Goal: Task Accomplishment & Management: Complete application form

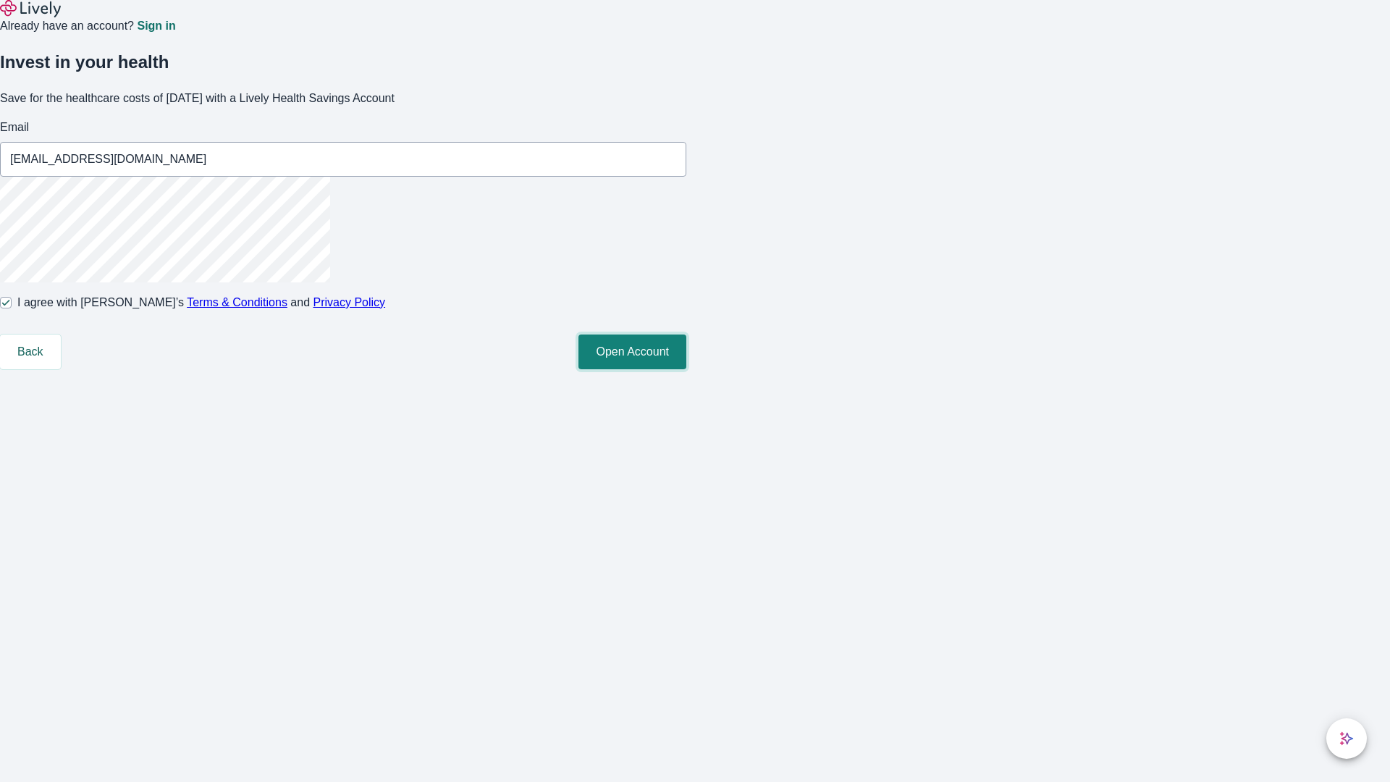
click at [686, 369] on button "Open Account" at bounding box center [632, 351] width 108 height 35
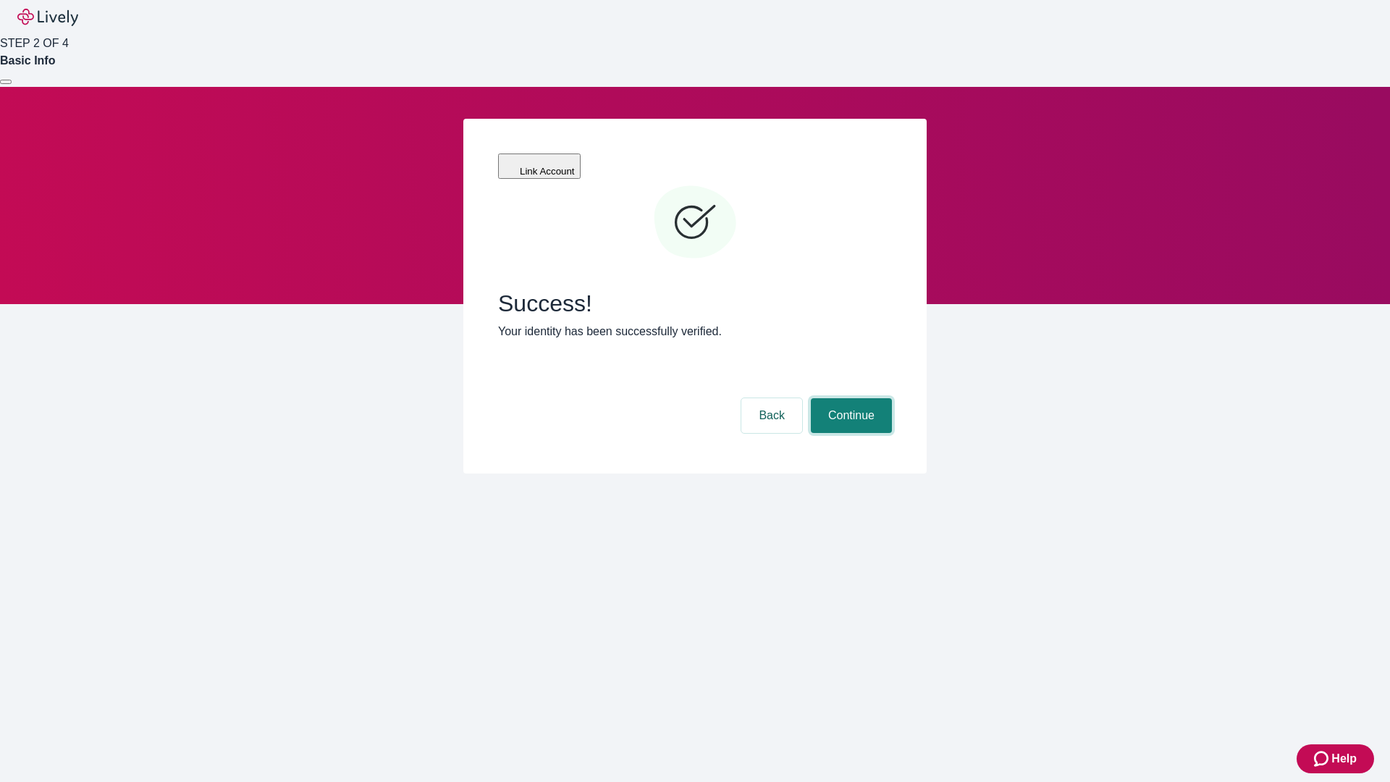
click at [849, 398] on button "Continue" at bounding box center [851, 415] width 81 height 35
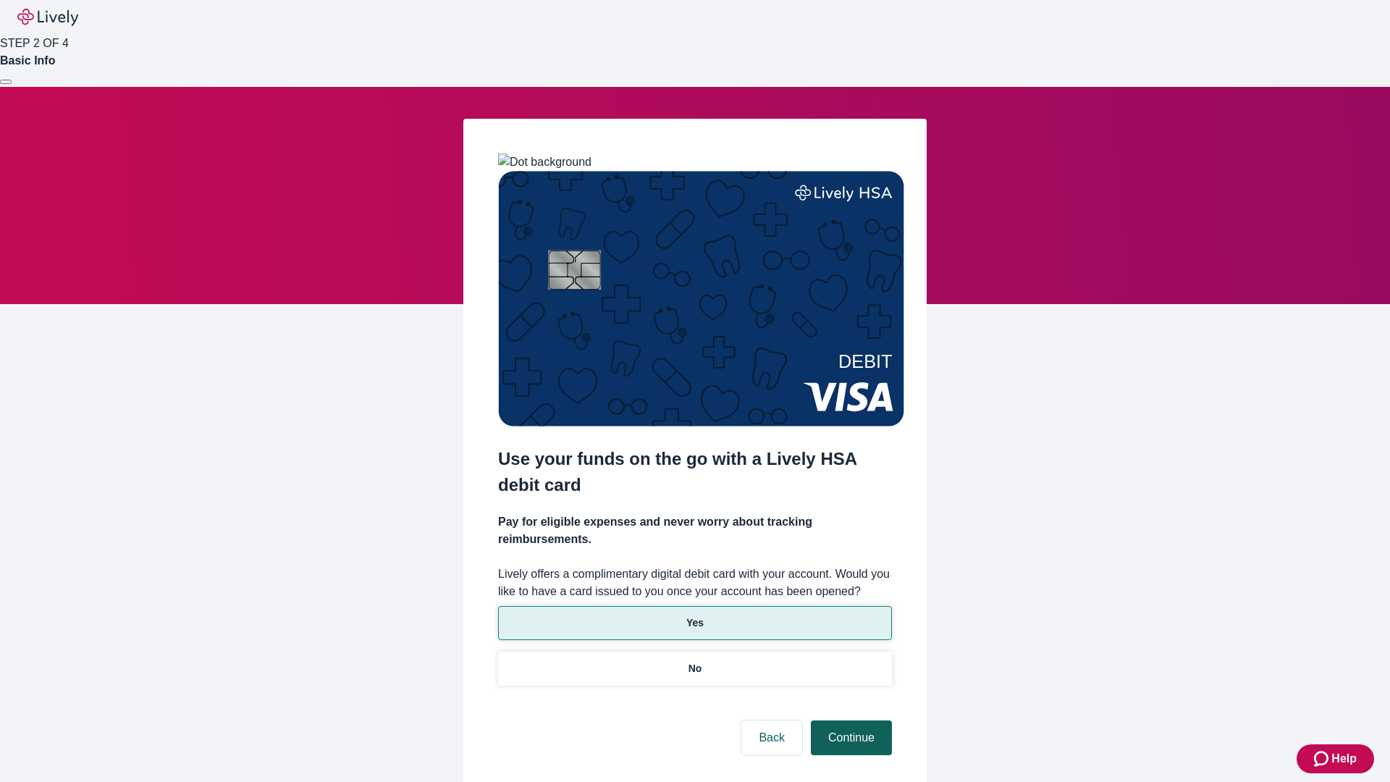
click at [694, 615] on p "Yes" at bounding box center [694, 622] width 17 height 15
click at [849, 720] on button "Continue" at bounding box center [851, 737] width 81 height 35
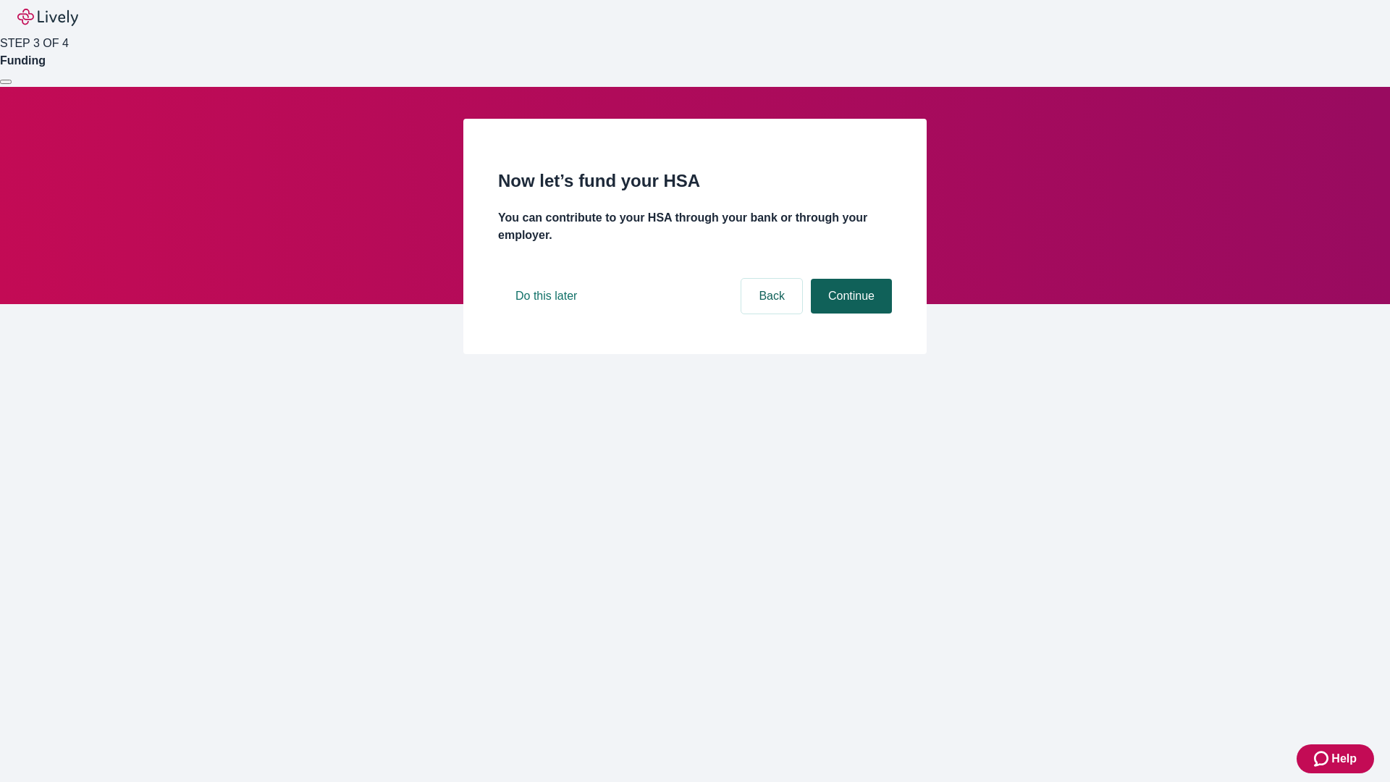
click at [849, 313] on button "Continue" at bounding box center [851, 296] width 81 height 35
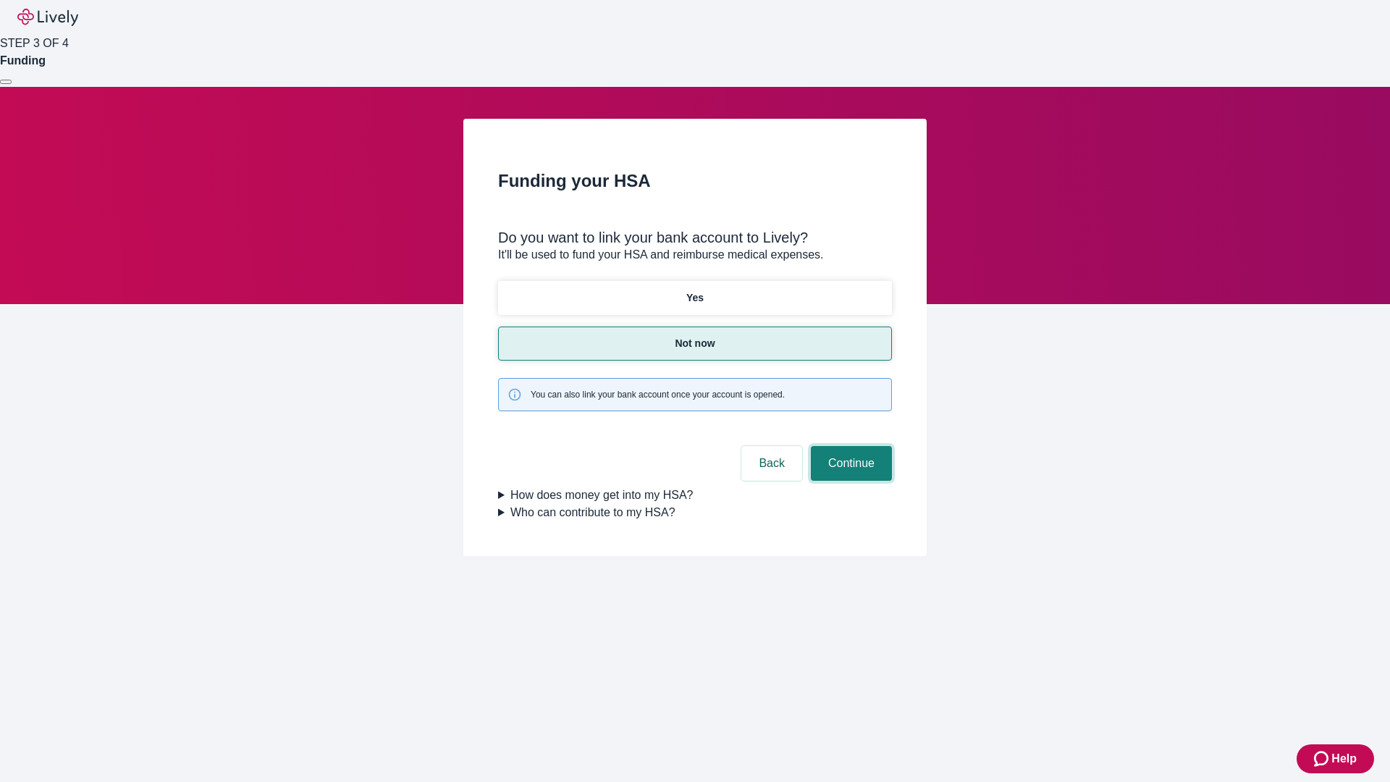
click at [849, 446] on button "Continue" at bounding box center [851, 463] width 81 height 35
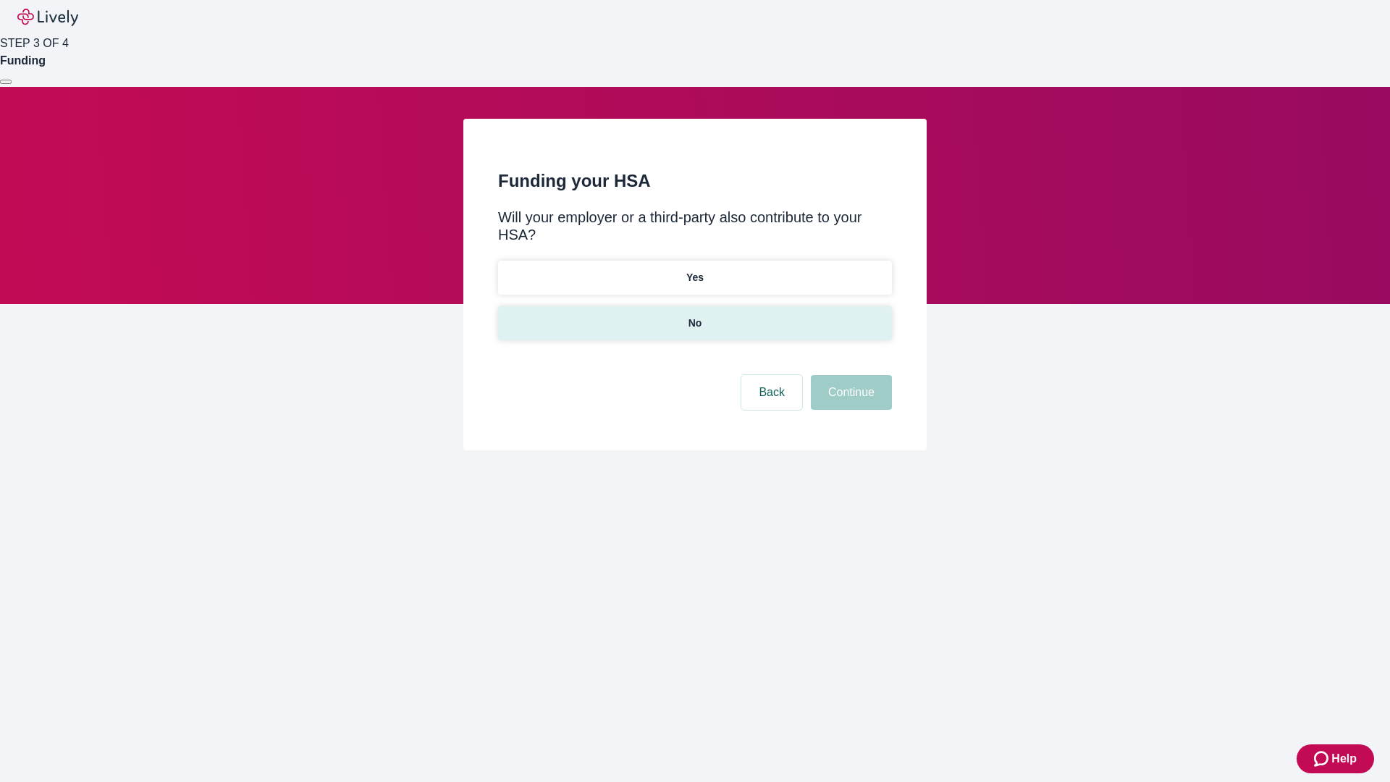
click at [694, 316] on p "No" at bounding box center [695, 323] width 14 height 15
click at [849, 375] on button "Continue" at bounding box center [851, 392] width 81 height 35
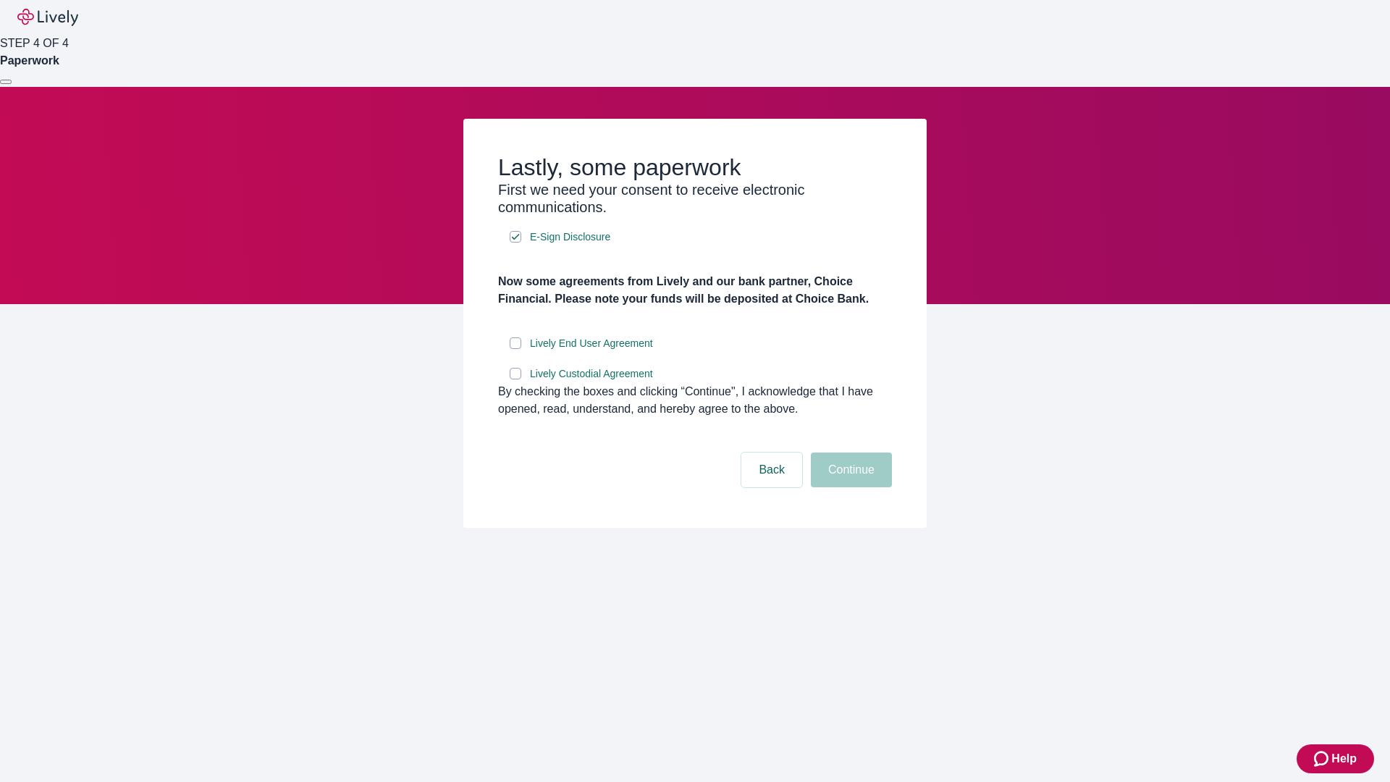
click at [515, 349] on input "Lively End User Agreement" at bounding box center [516, 343] width 12 height 12
checkbox input "true"
click at [515, 379] on input "Lively Custodial Agreement" at bounding box center [516, 374] width 12 height 12
checkbox input "true"
click at [849, 487] on button "Continue" at bounding box center [851, 469] width 81 height 35
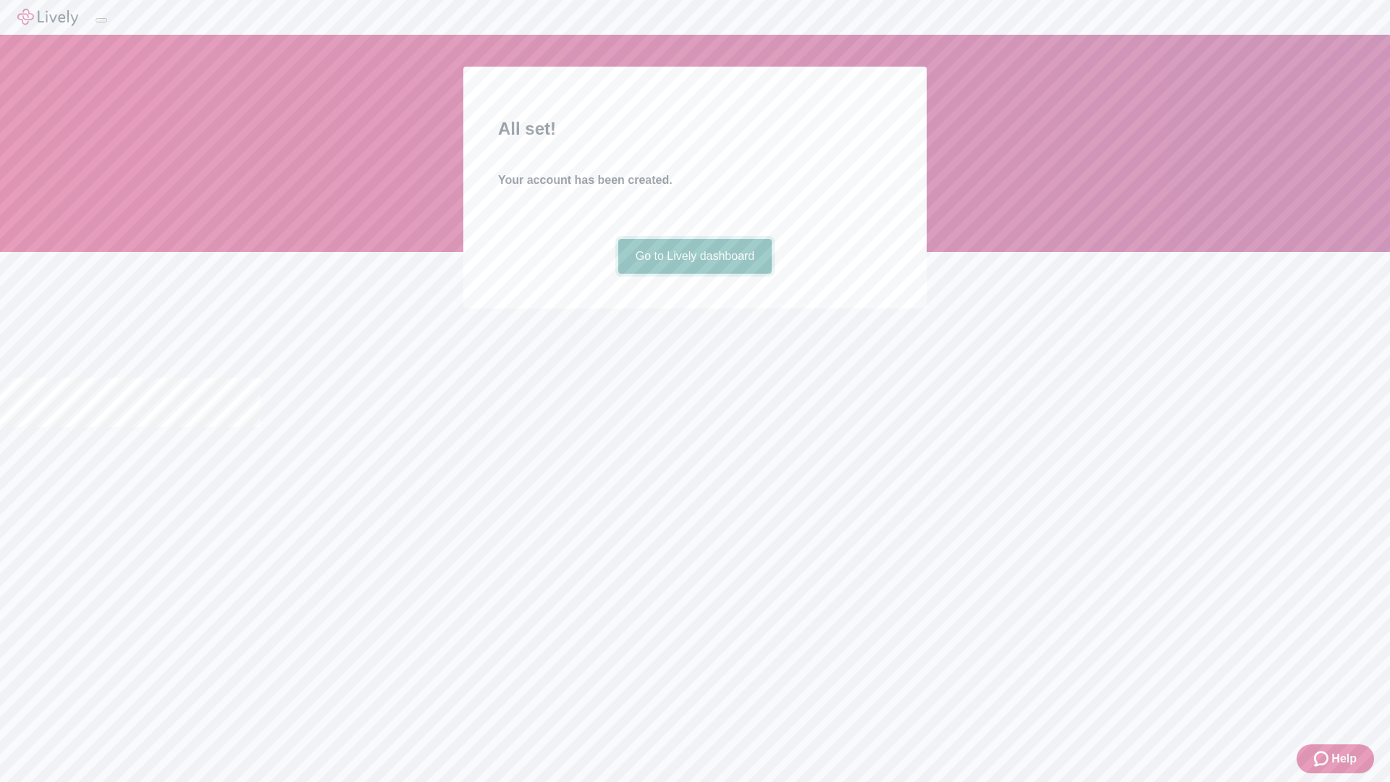
click at [694, 274] on link "Go to Lively dashboard" at bounding box center [695, 256] width 154 height 35
